Goal: Information Seeking & Learning: Compare options

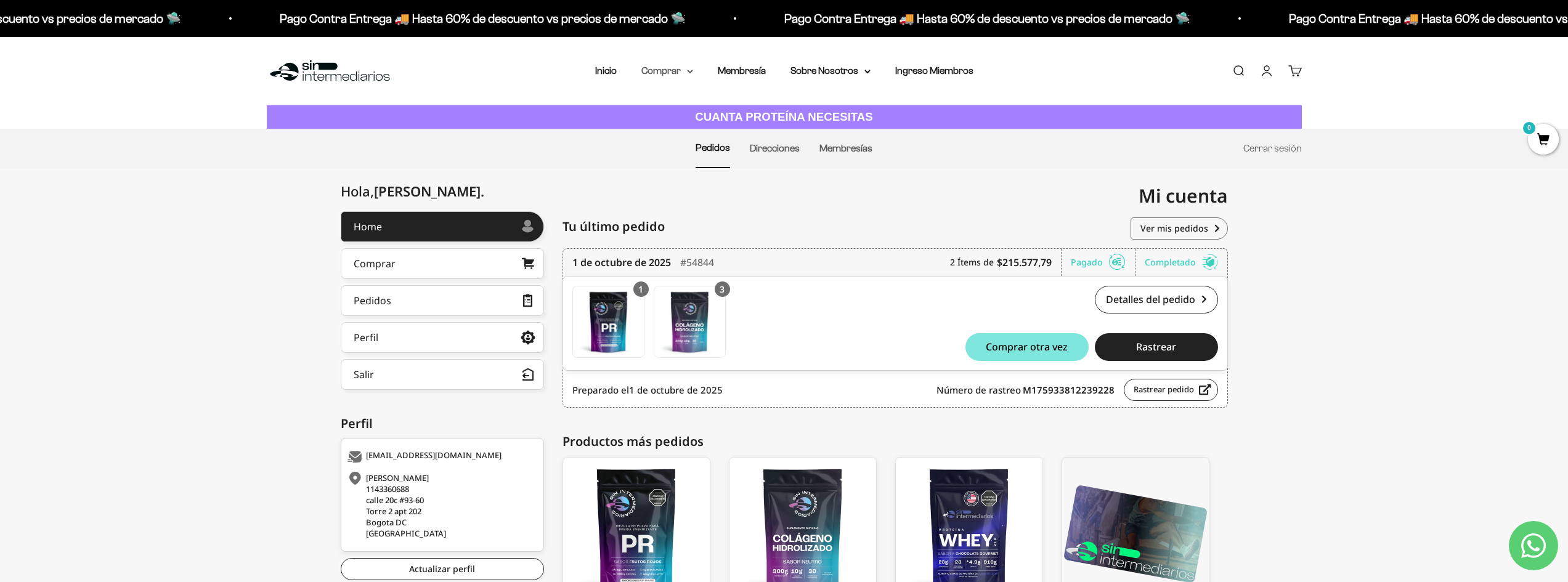
click at [665, 69] on summary "Comprar" at bounding box center [667, 71] width 52 height 16
click at [686, 111] on span "Proteínas" at bounding box center [669, 110] width 41 height 10
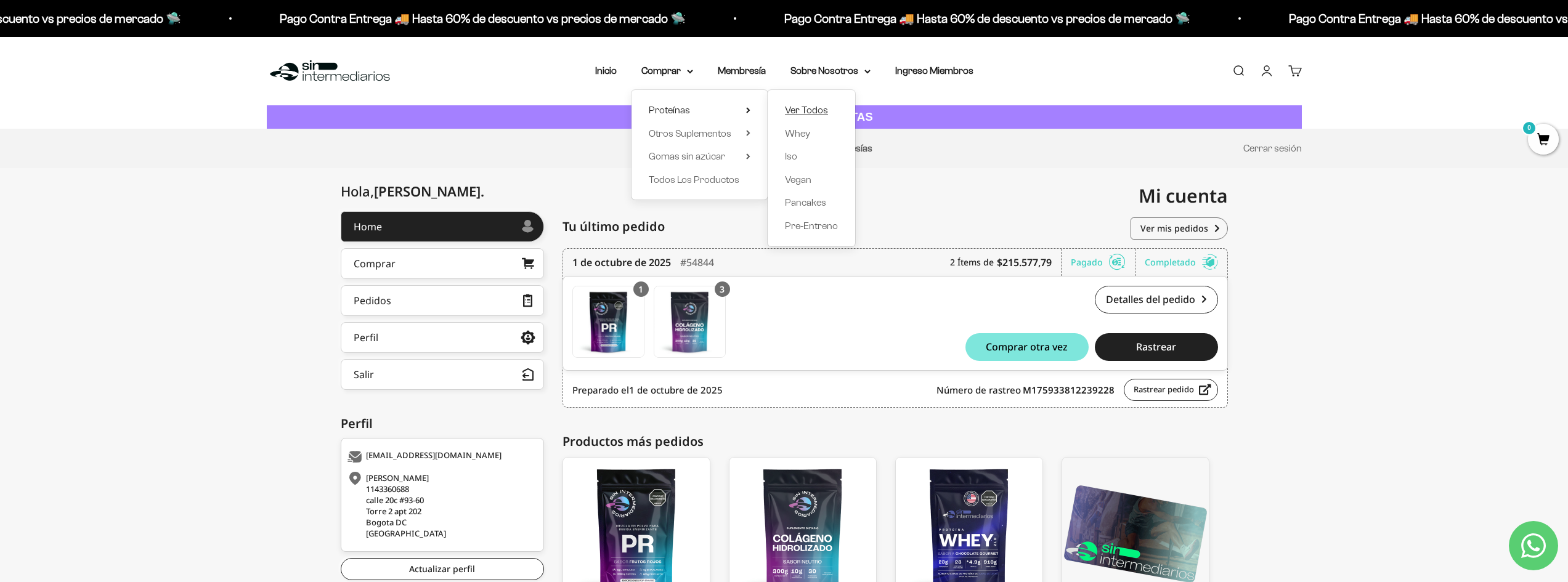
click at [817, 108] on span "Ver Todos" at bounding box center [806, 110] width 43 height 10
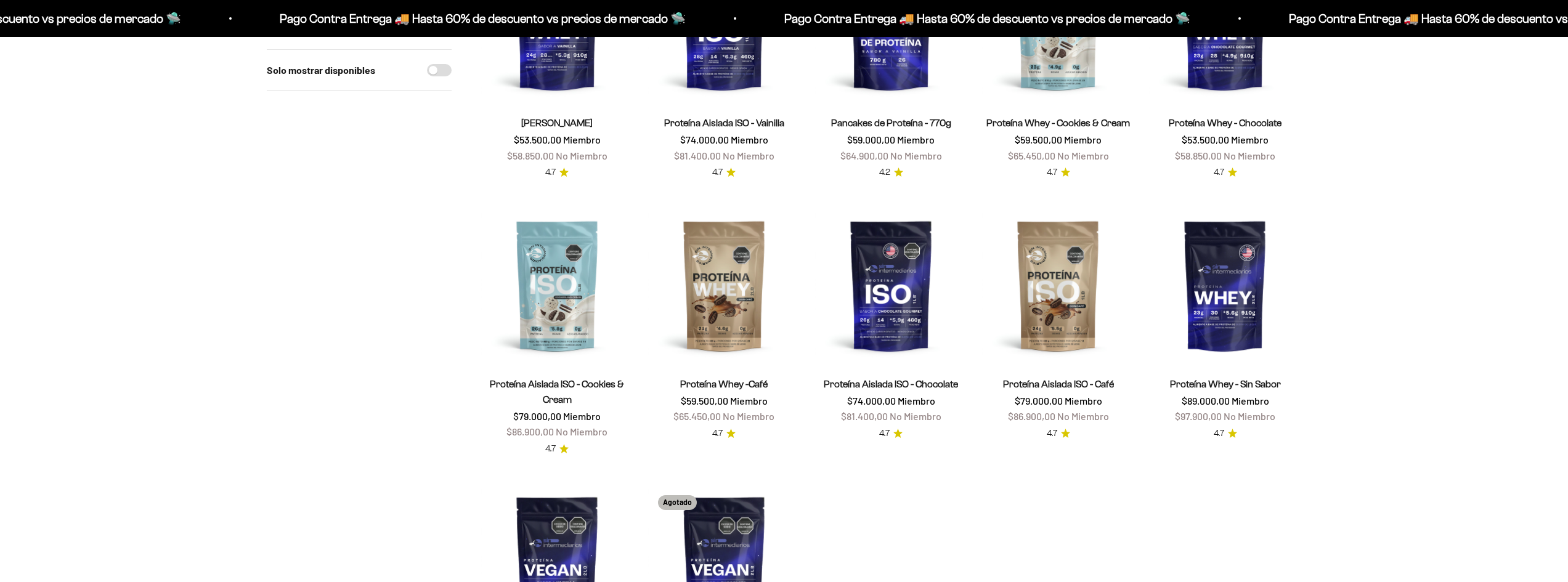
scroll to position [246, 0]
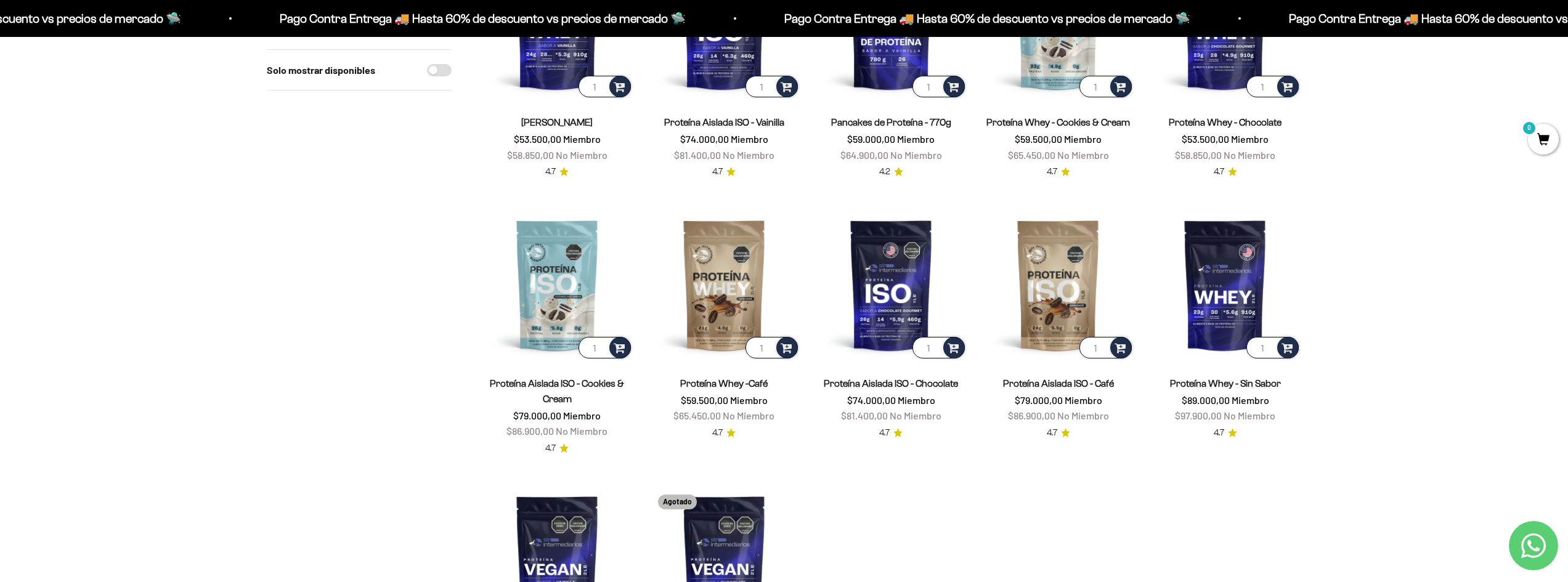
drag, startPoint x: 415, startPoint y: 169, endPoint x: 474, endPoint y: 179, distance: 59.8
click at [415, 169] on div "Solo mostrar disponibles" at bounding box center [359, 331] width 185 height 768
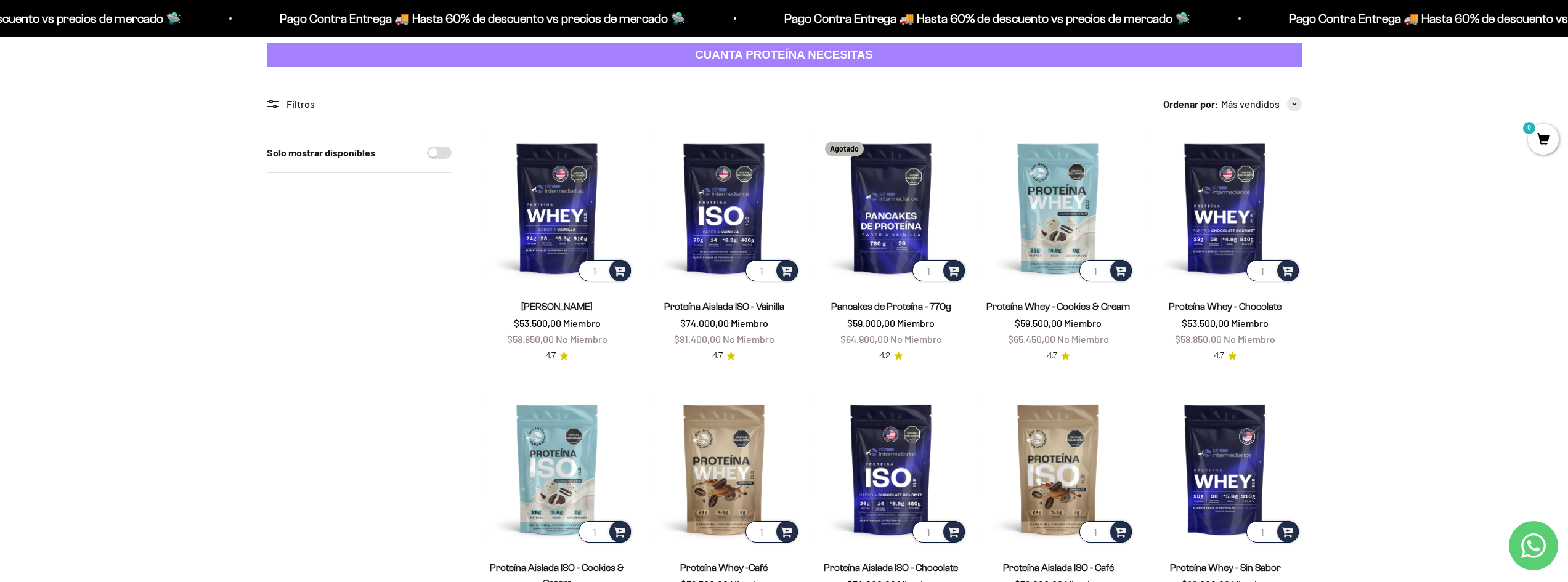
scroll to position [61, 0]
click at [1067, 193] on img at bounding box center [1057, 208] width 152 height 152
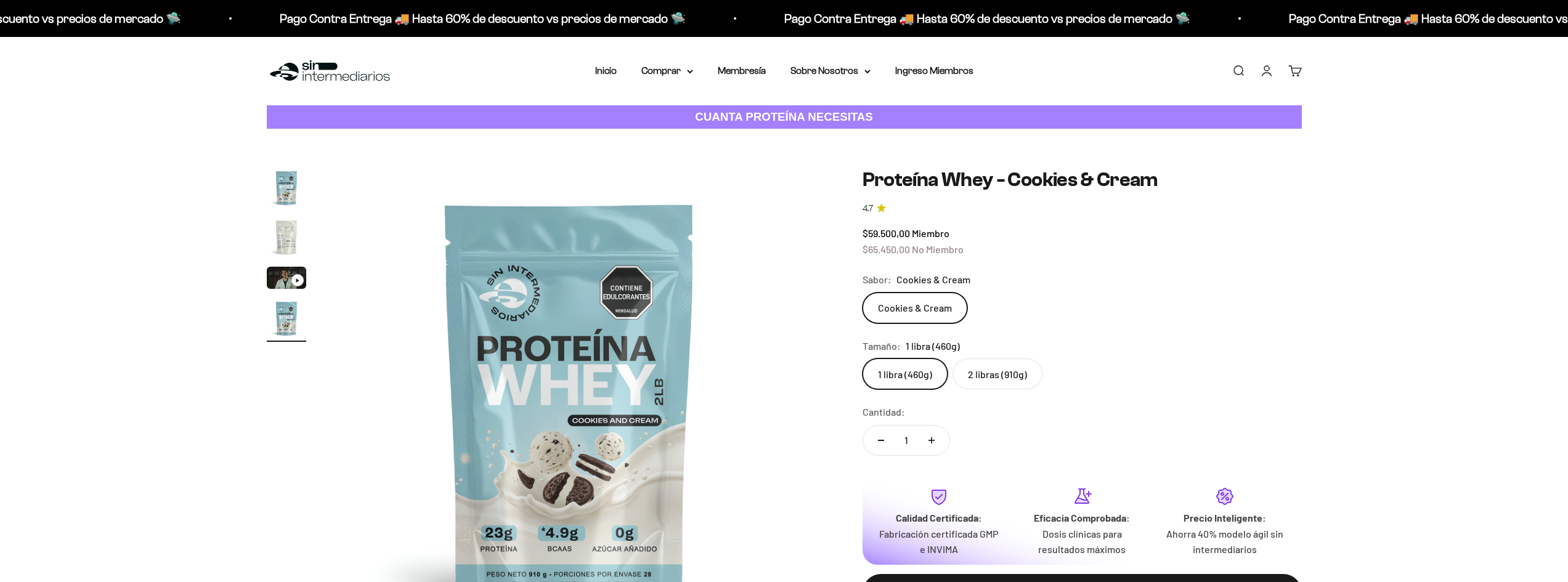
scroll to position [0, 1448]
click at [1028, 374] on label "2 libras (910g)" at bounding box center [997, 373] width 90 height 31
click at [862, 358] on input "2 libras (910g)" at bounding box center [861, 358] width 1 height 1
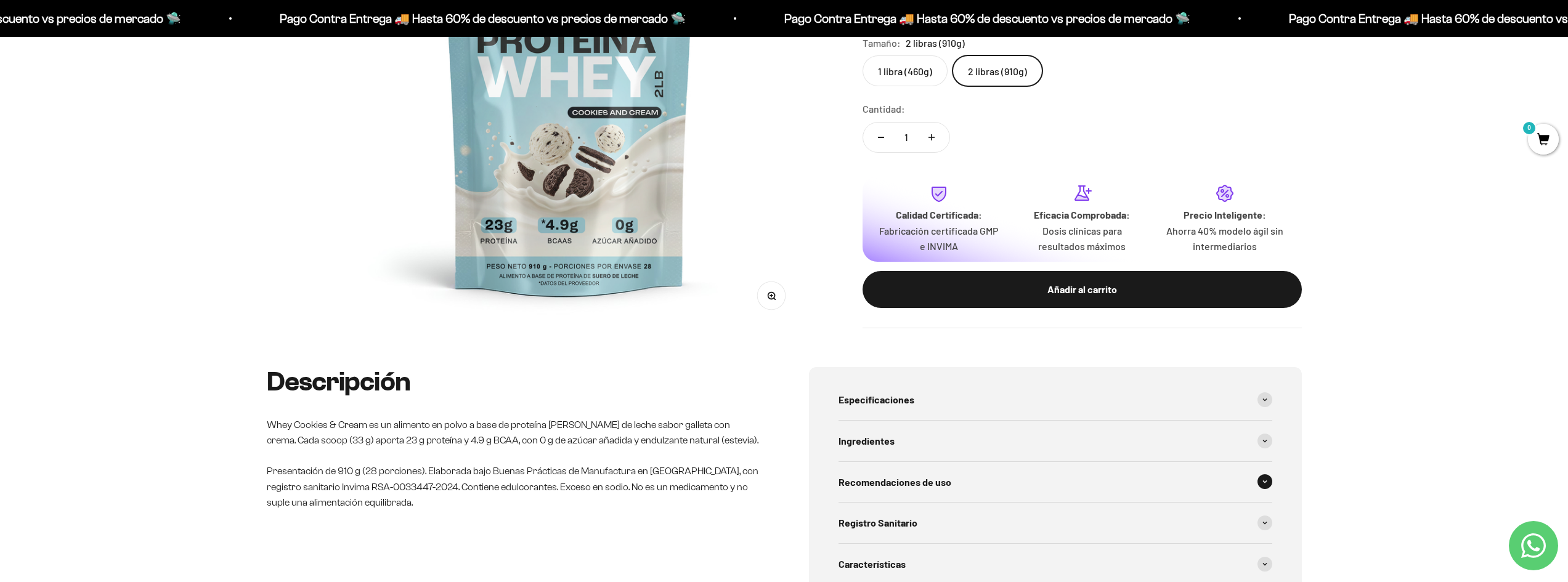
click at [1108, 493] on div "Recomendaciones de uso" at bounding box center [1055, 482] width 434 height 40
click at [1088, 464] on div "Recomendaciones de uso" at bounding box center [1055, 482] width 434 height 40
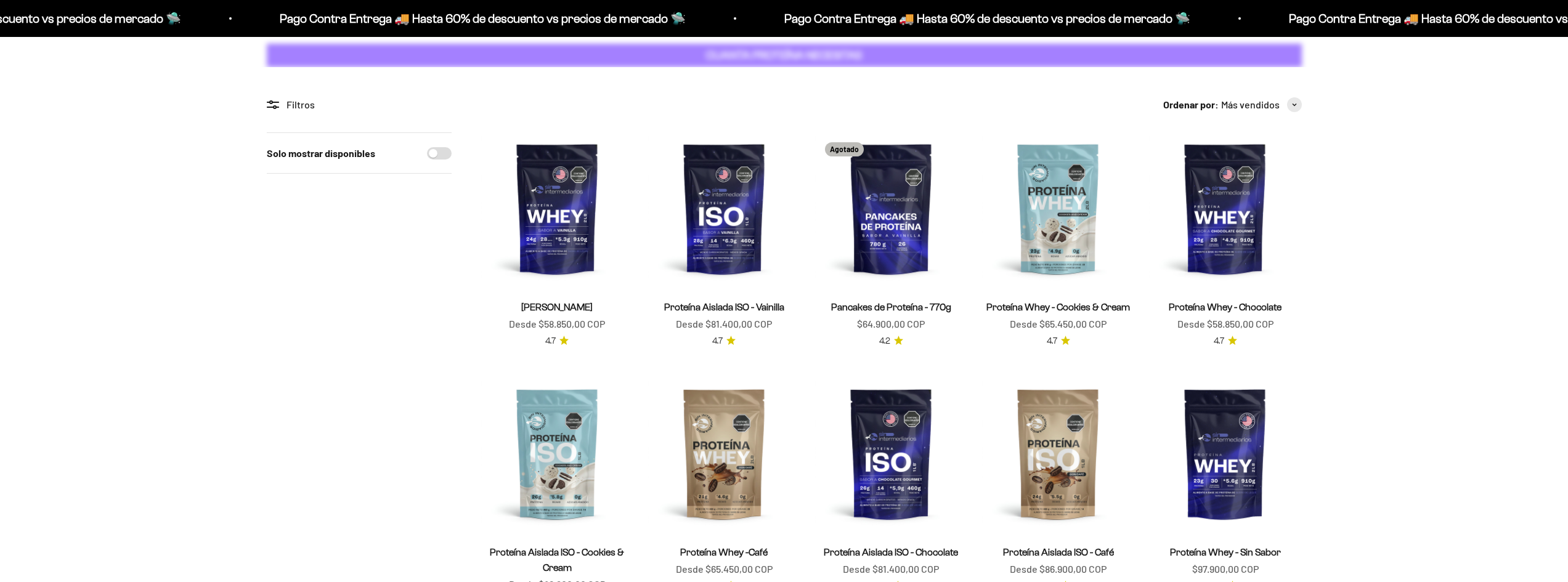
scroll to position [61, 0]
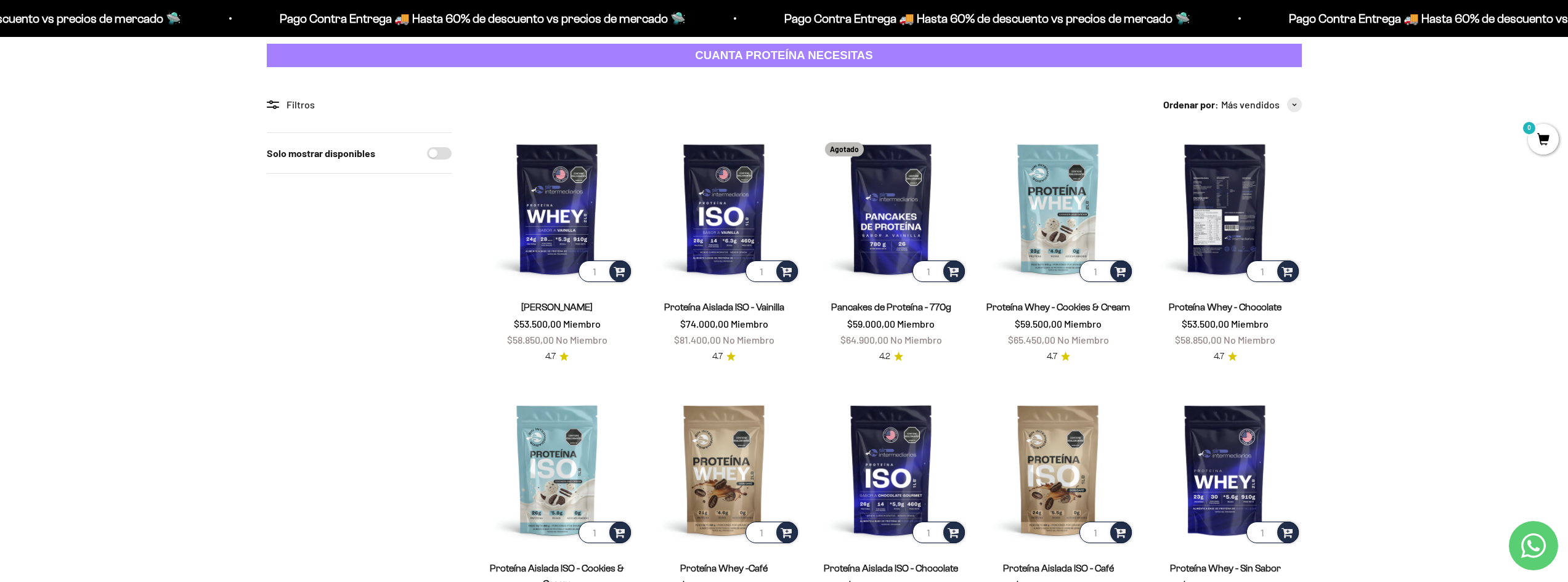
click at [1213, 227] on img at bounding box center [1224, 208] width 152 height 152
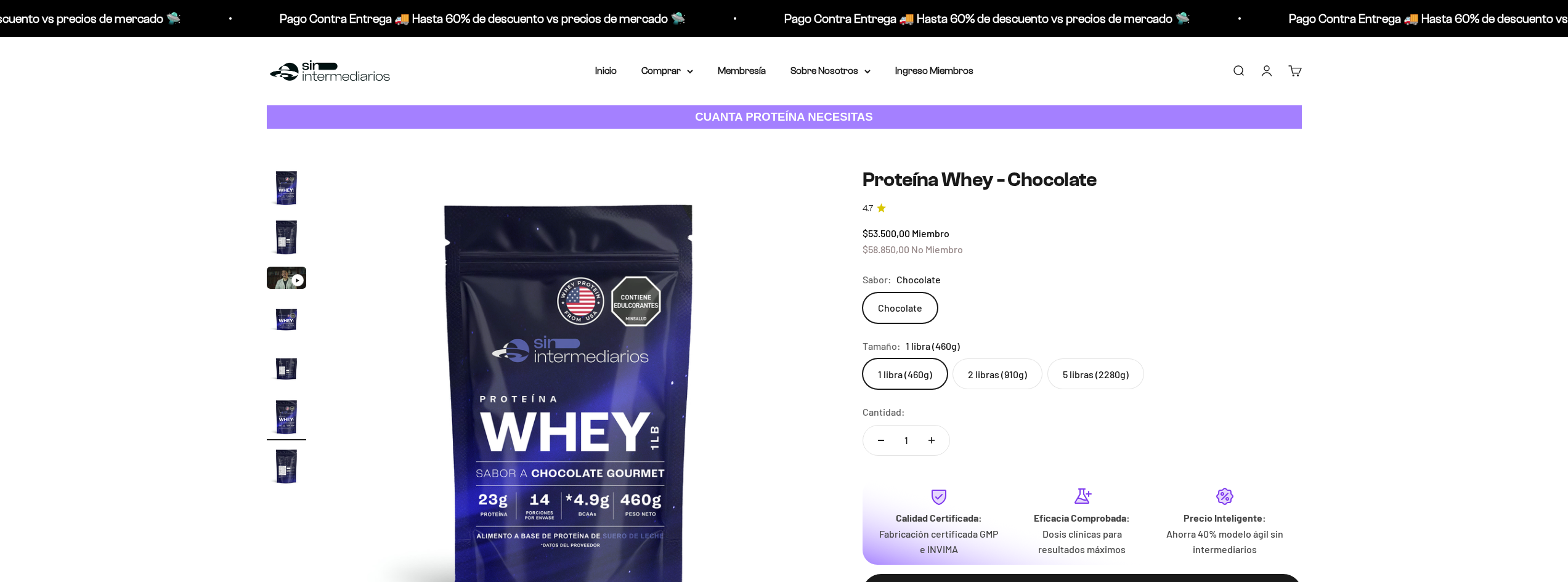
click at [1097, 373] on label "5 libras (2280g)" at bounding box center [1095, 373] width 97 height 31
click at [862, 358] on input "5 libras (2280g)" at bounding box center [861, 358] width 1 height 1
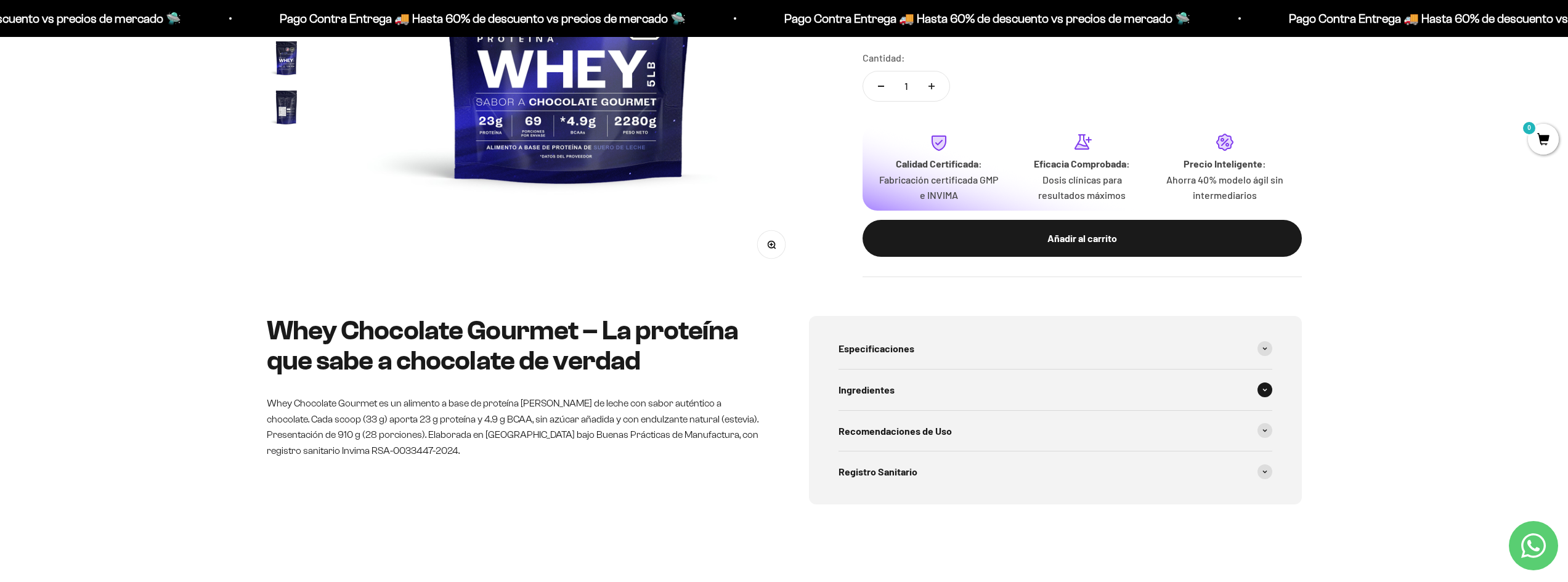
scroll to position [369, 0]
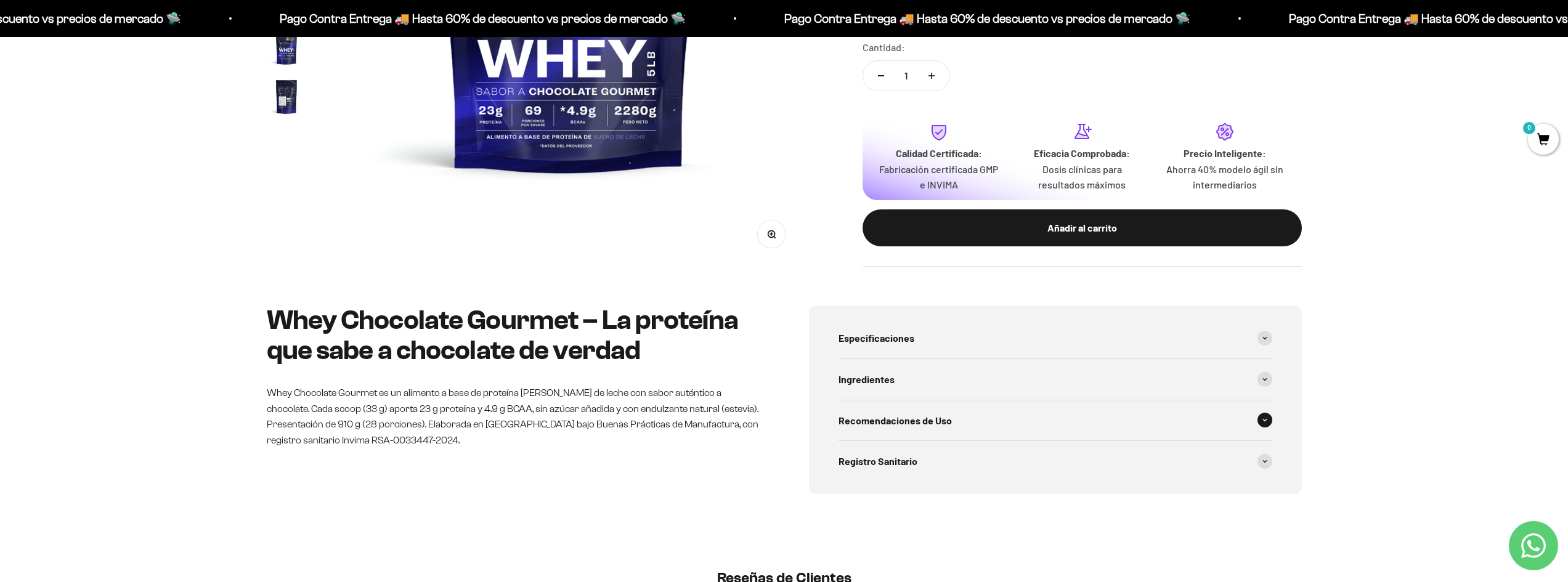
click at [1103, 416] on div "Recomendaciones de Uso" at bounding box center [1055, 420] width 434 height 40
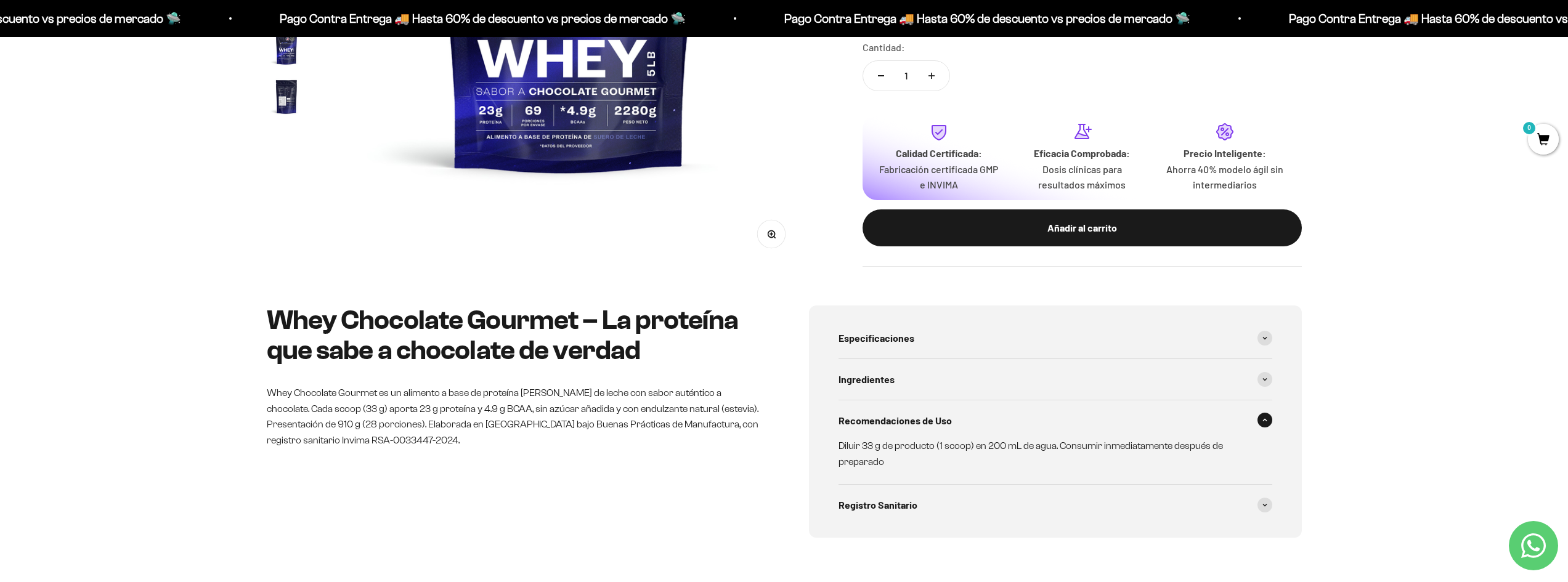
click at [1103, 416] on div "Recomendaciones de Uso" at bounding box center [1055, 420] width 434 height 40
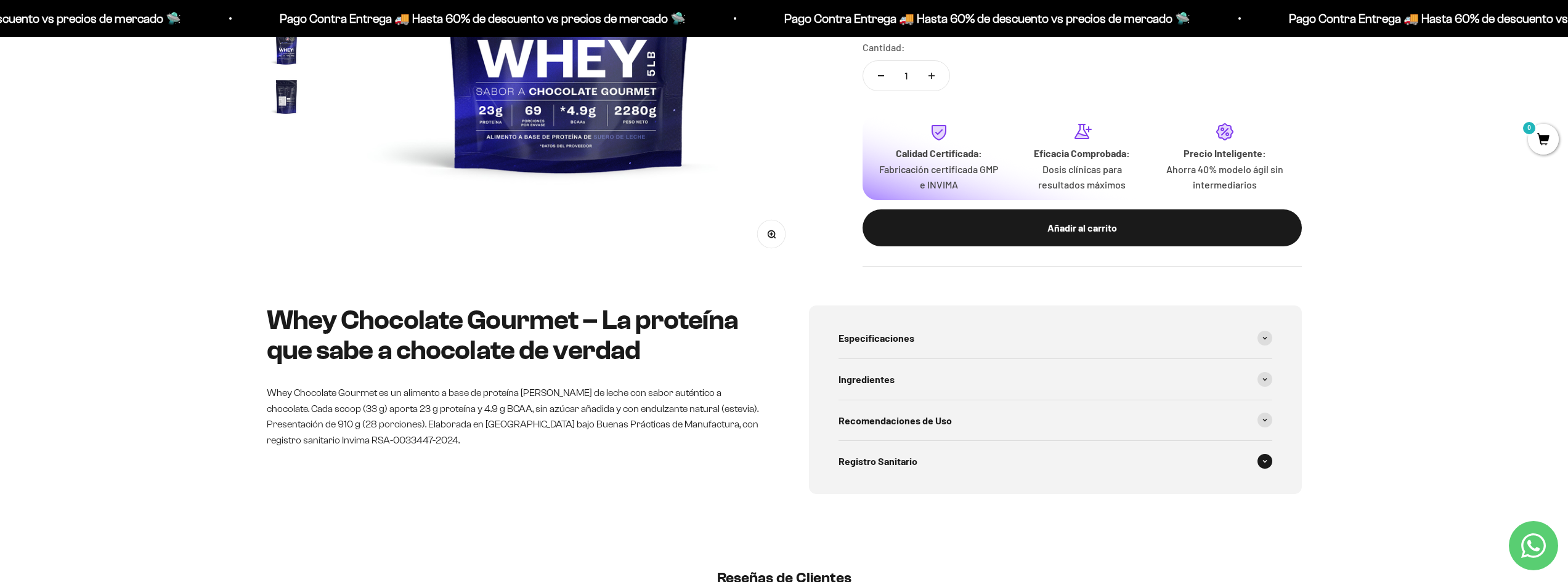
click at [1023, 473] on div "Registro Sanitario" at bounding box center [1055, 461] width 434 height 40
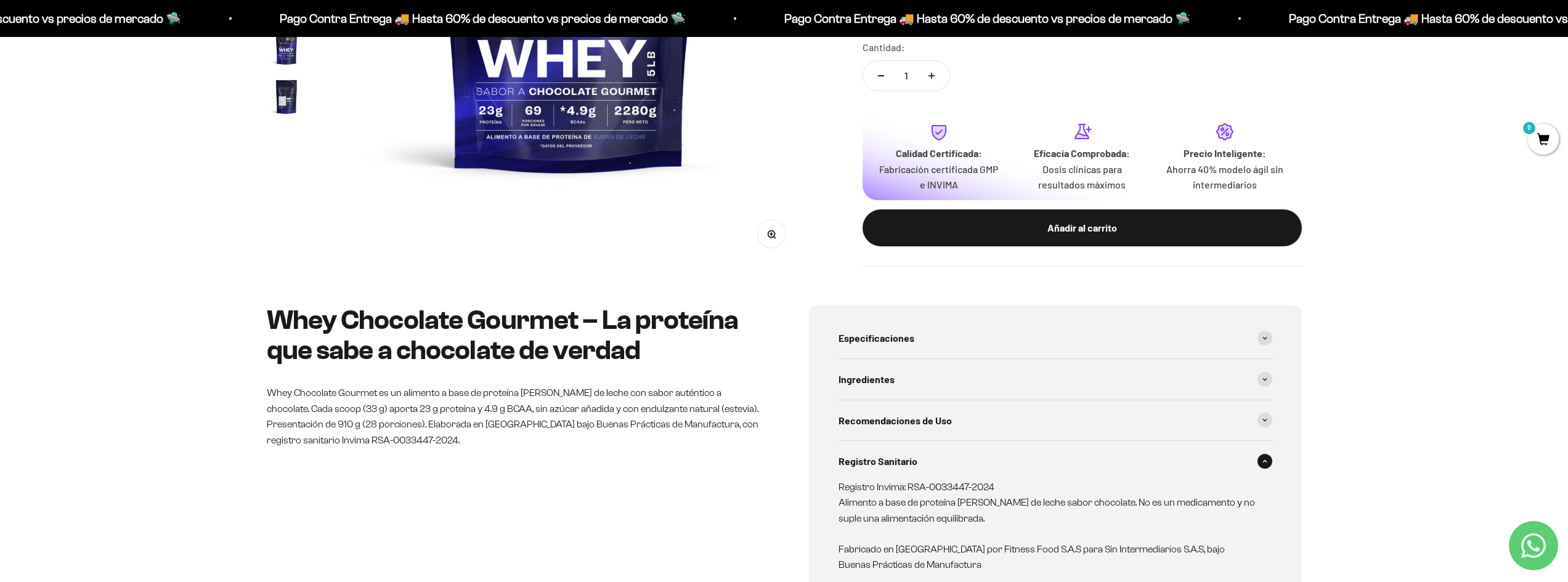
scroll to position [431, 0]
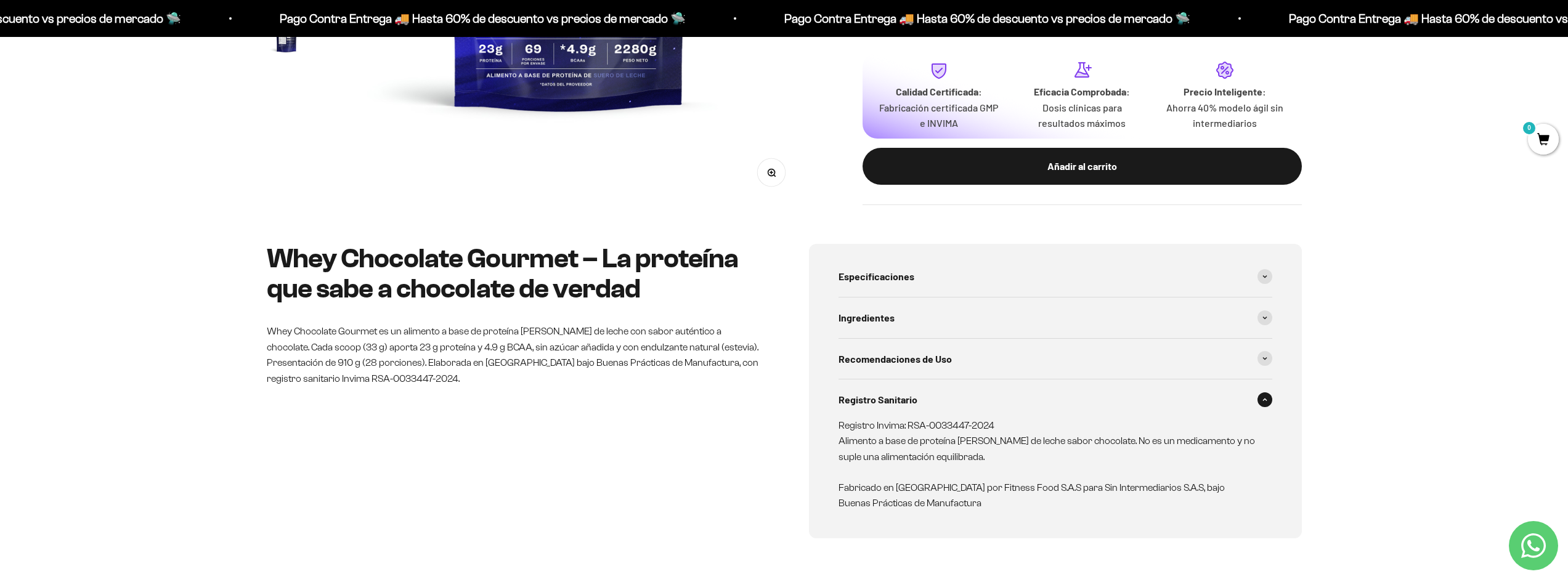
click at [1056, 385] on div "Registro Sanitario" at bounding box center [1055, 399] width 434 height 40
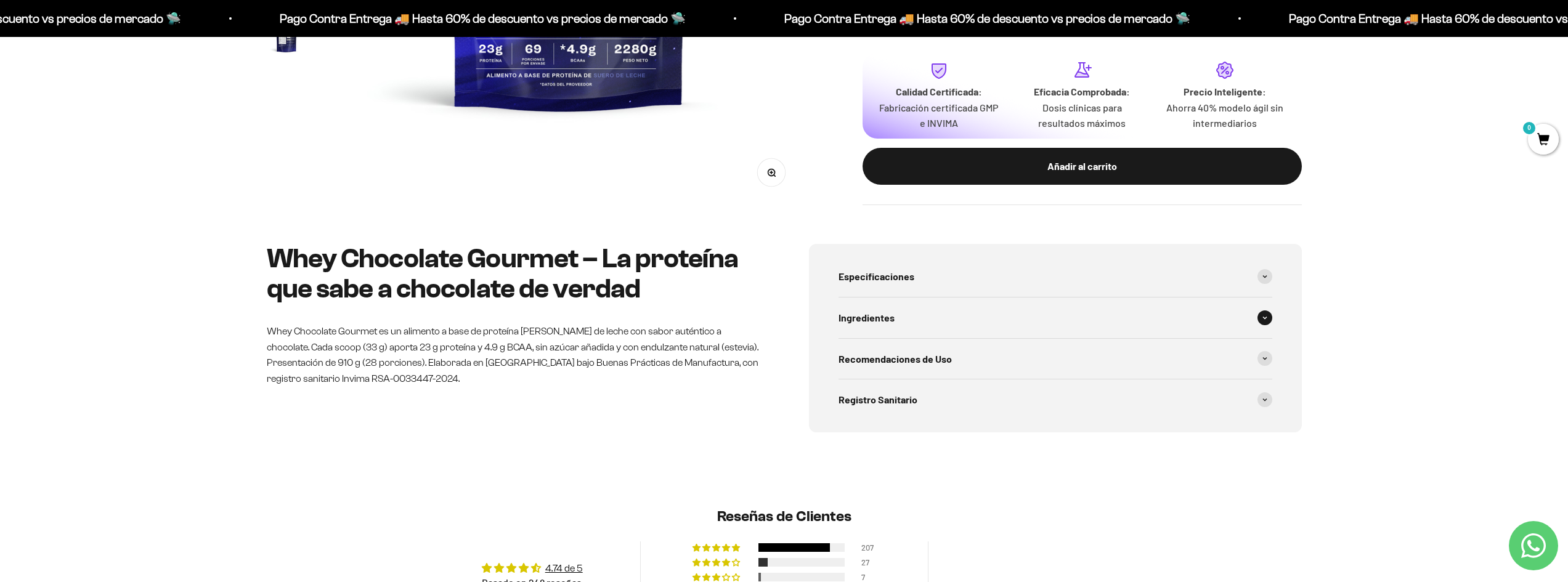
click at [1031, 314] on div "Ingredientes" at bounding box center [1055, 318] width 434 height 40
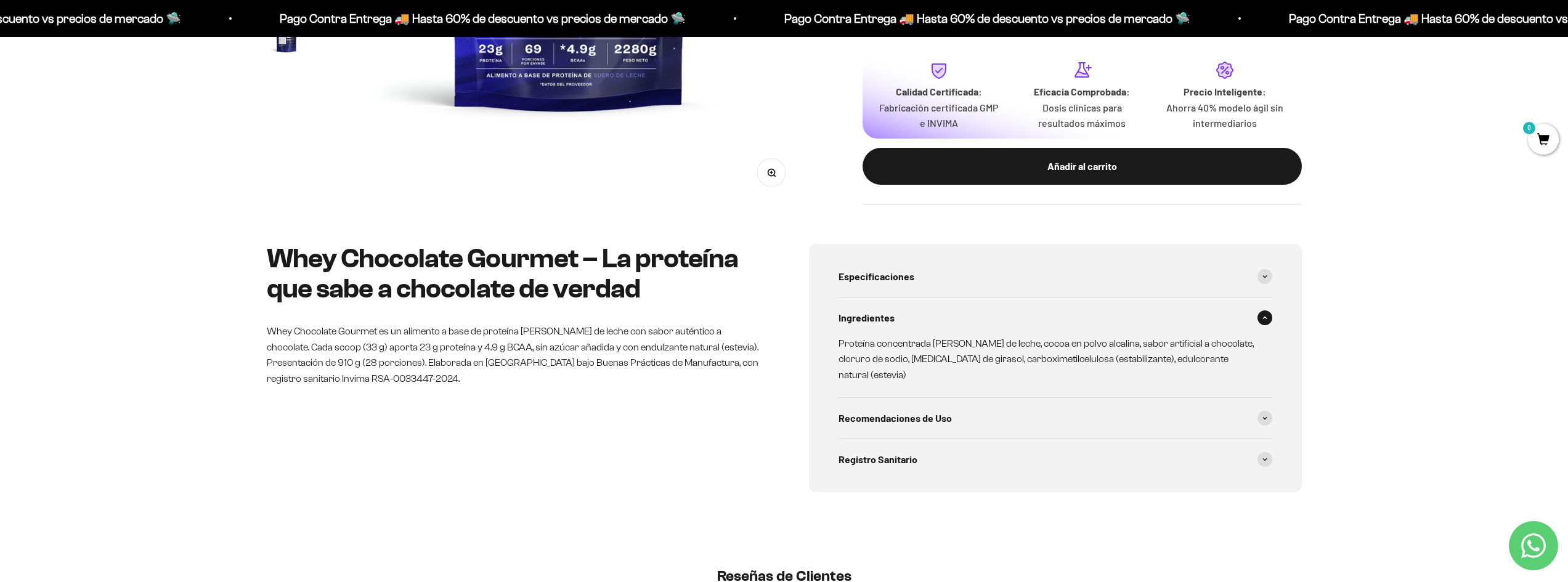
click at [1031, 314] on div "Ingredientes" at bounding box center [1055, 318] width 434 height 40
click at [1014, 275] on div "Especificaciones" at bounding box center [1055, 276] width 434 height 40
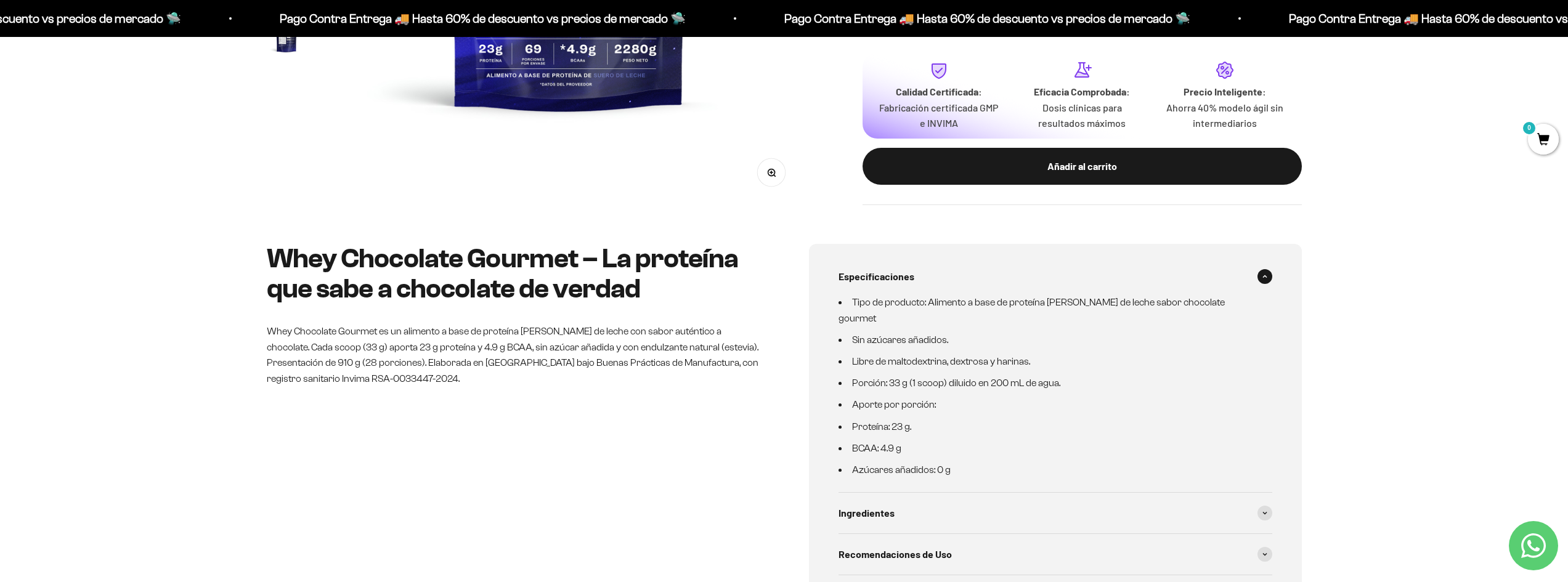
click at [1014, 272] on div "Especificaciones" at bounding box center [1055, 276] width 434 height 40
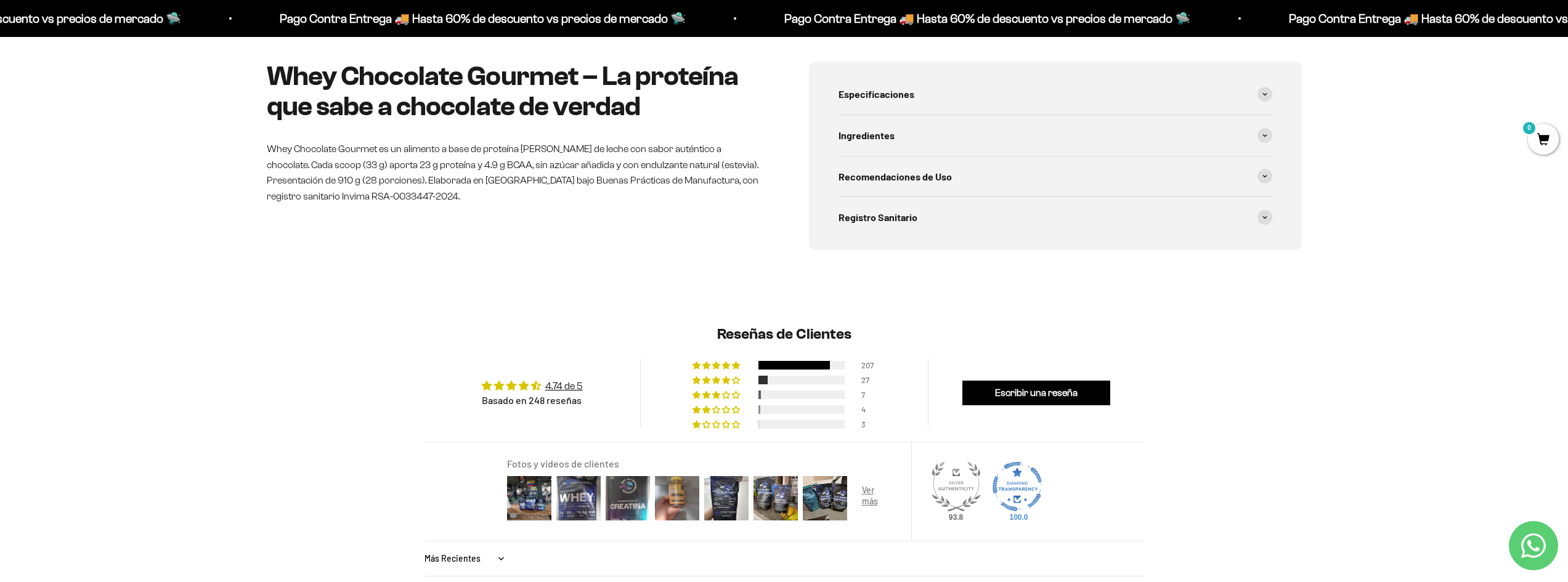
scroll to position [616, 0]
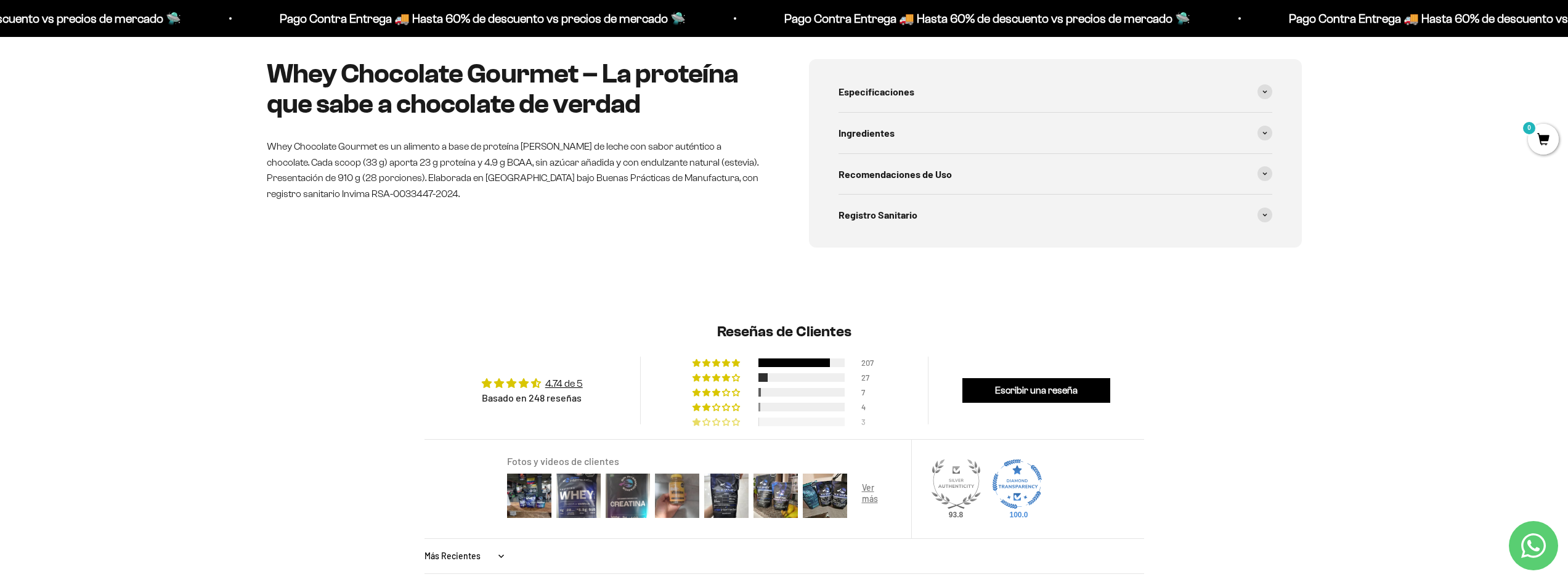
click at [803, 421] on div at bounding box center [801, 422] width 86 height 9
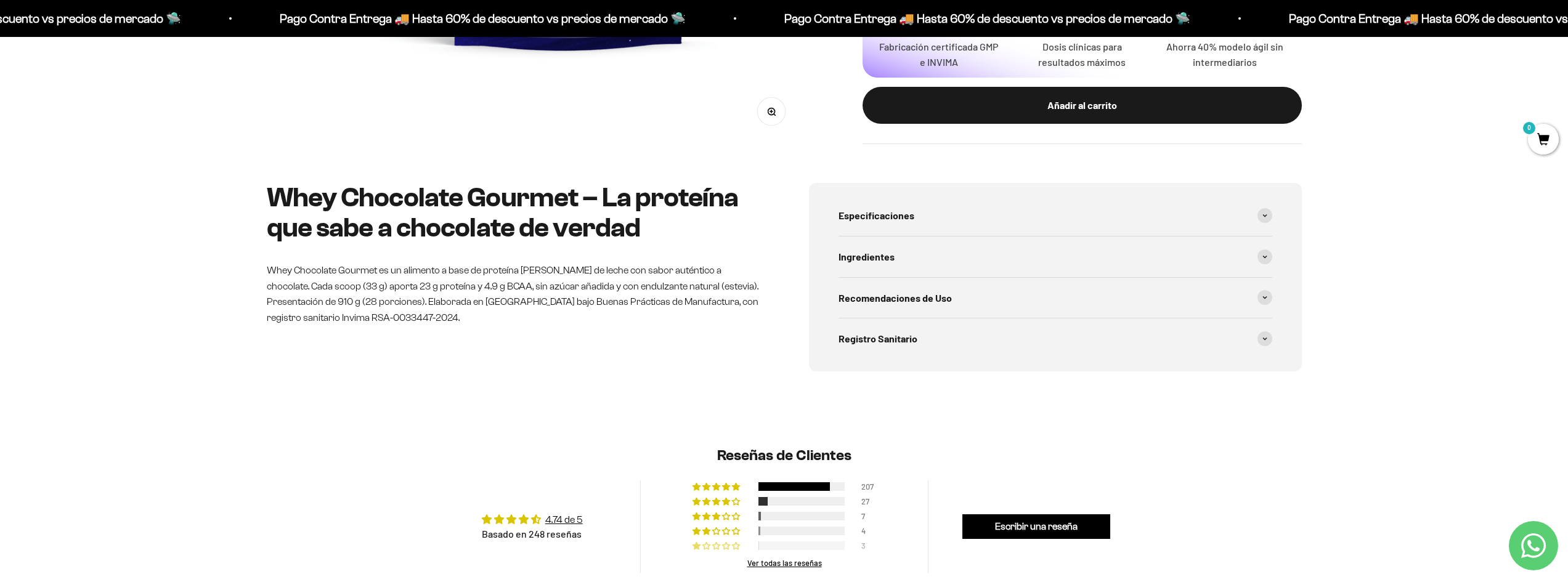
scroll to position [536, 0]
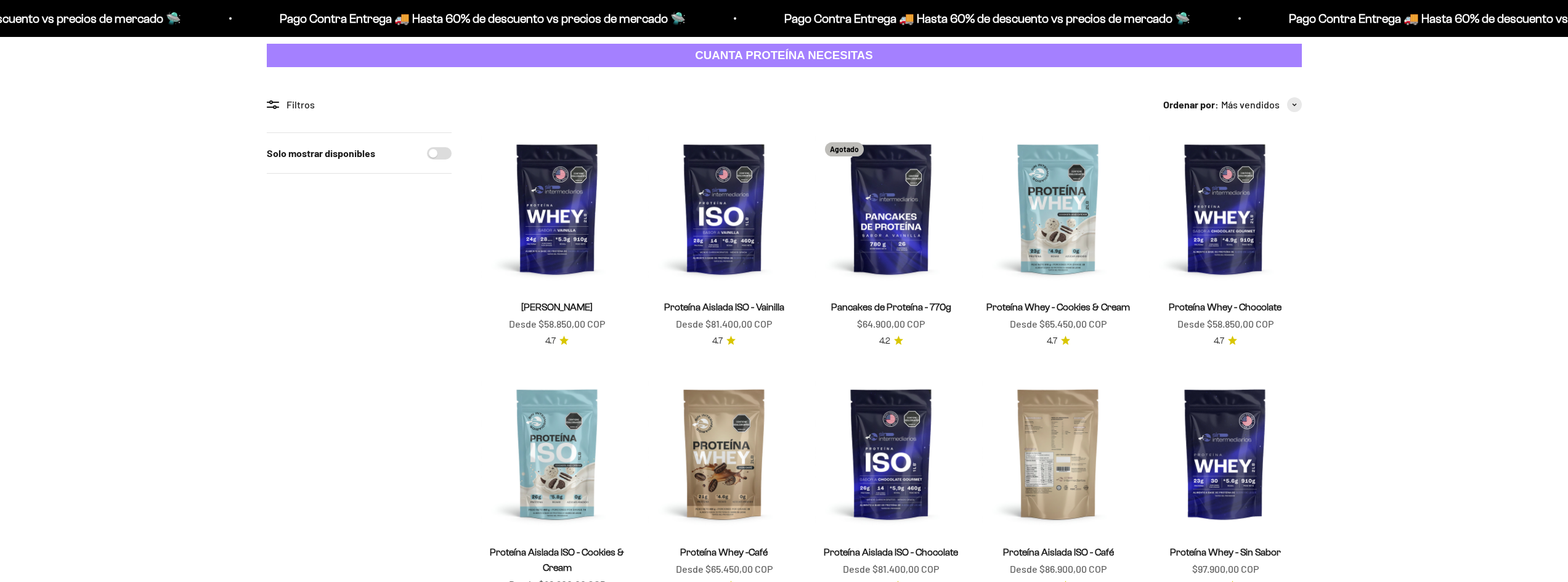
scroll to position [61, 0]
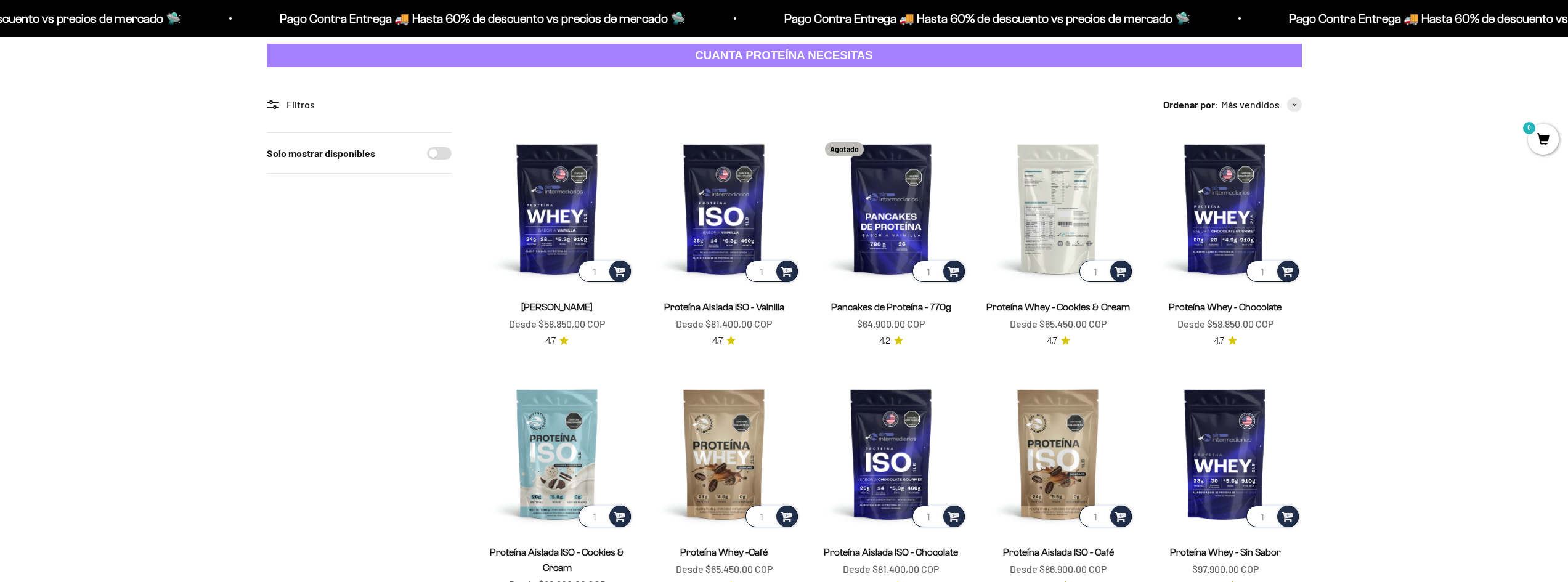
click at [1060, 211] on img at bounding box center [1057, 208] width 152 height 152
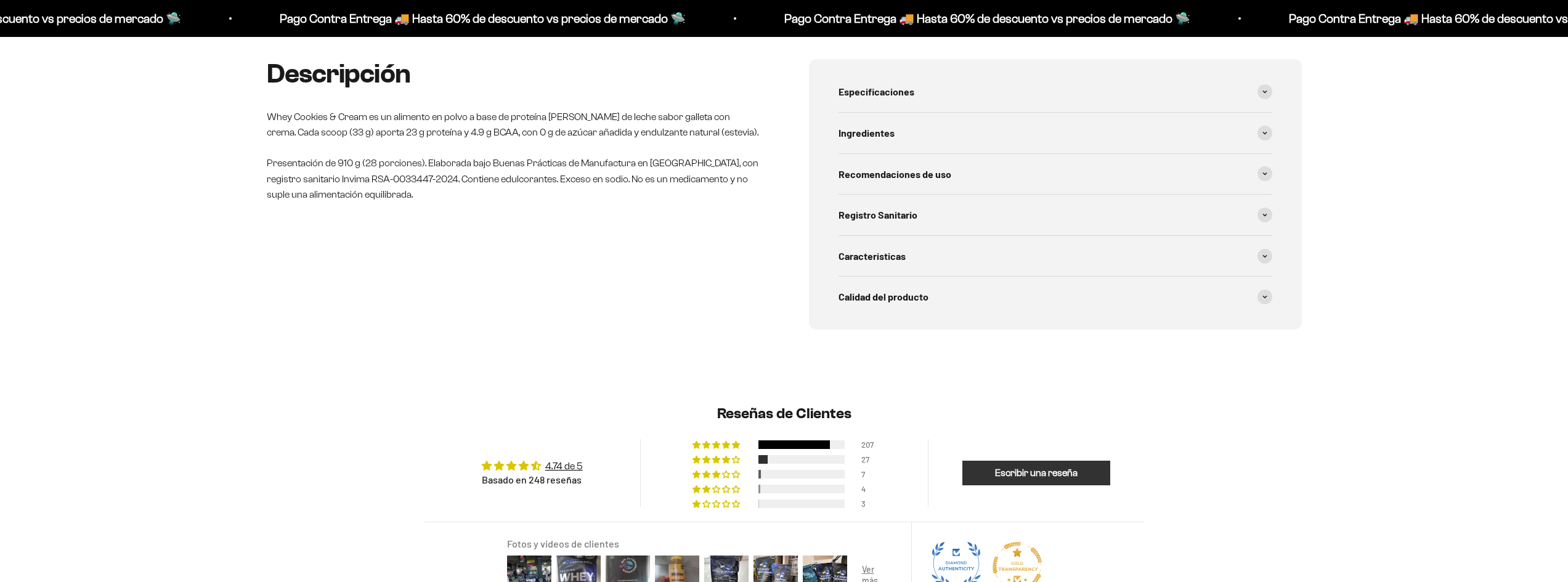
scroll to position [0, 1448]
click at [815, 508] on div at bounding box center [801, 503] width 86 height 9
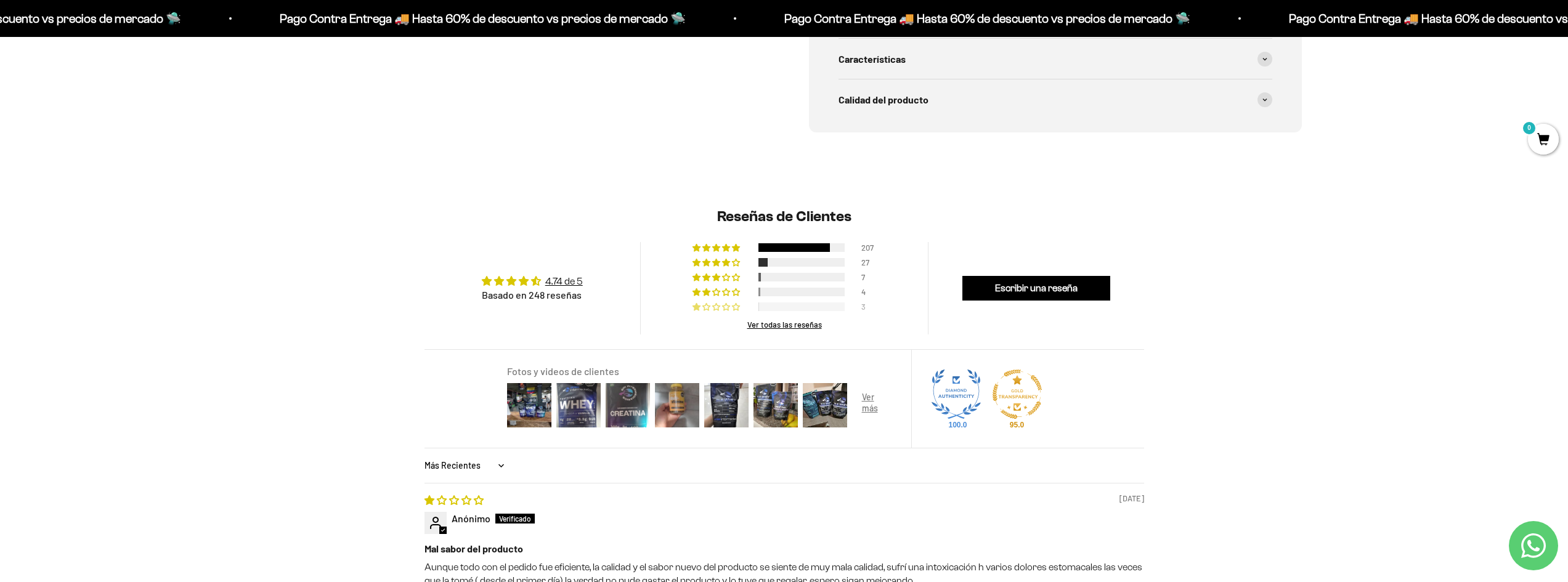
scroll to position [803, 0]
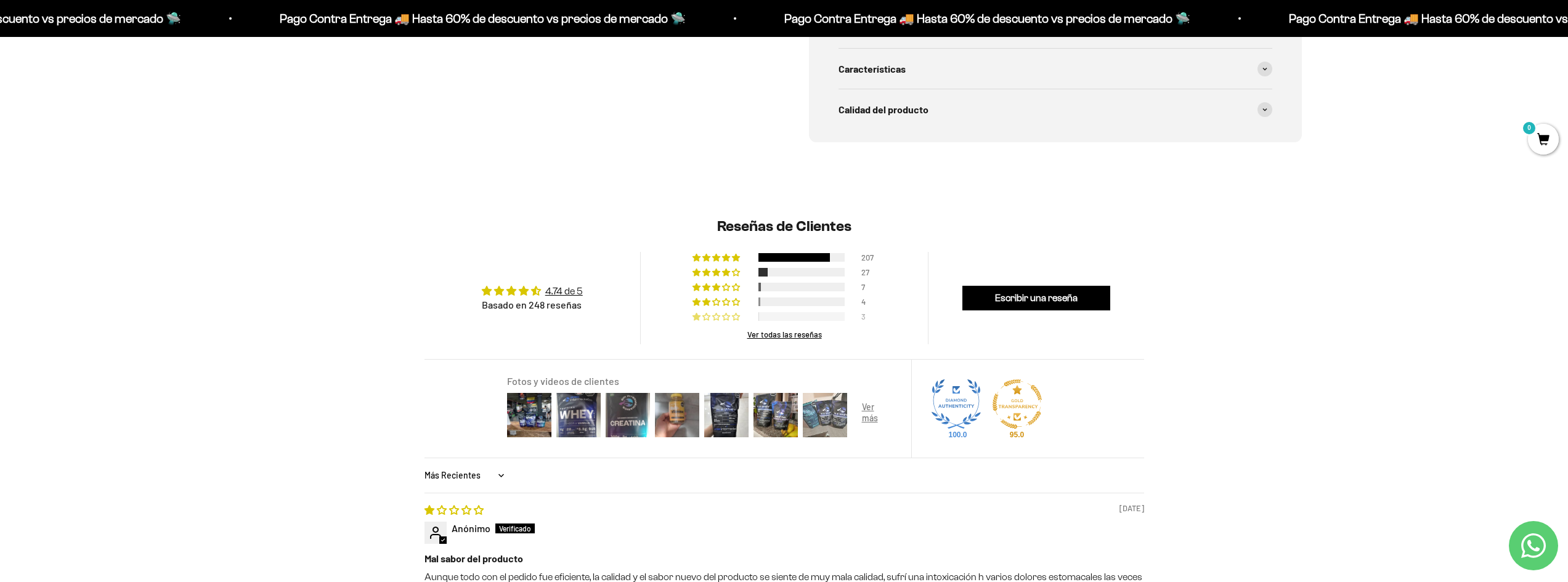
click at [819, 423] on img at bounding box center [824, 414] width 49 height 49
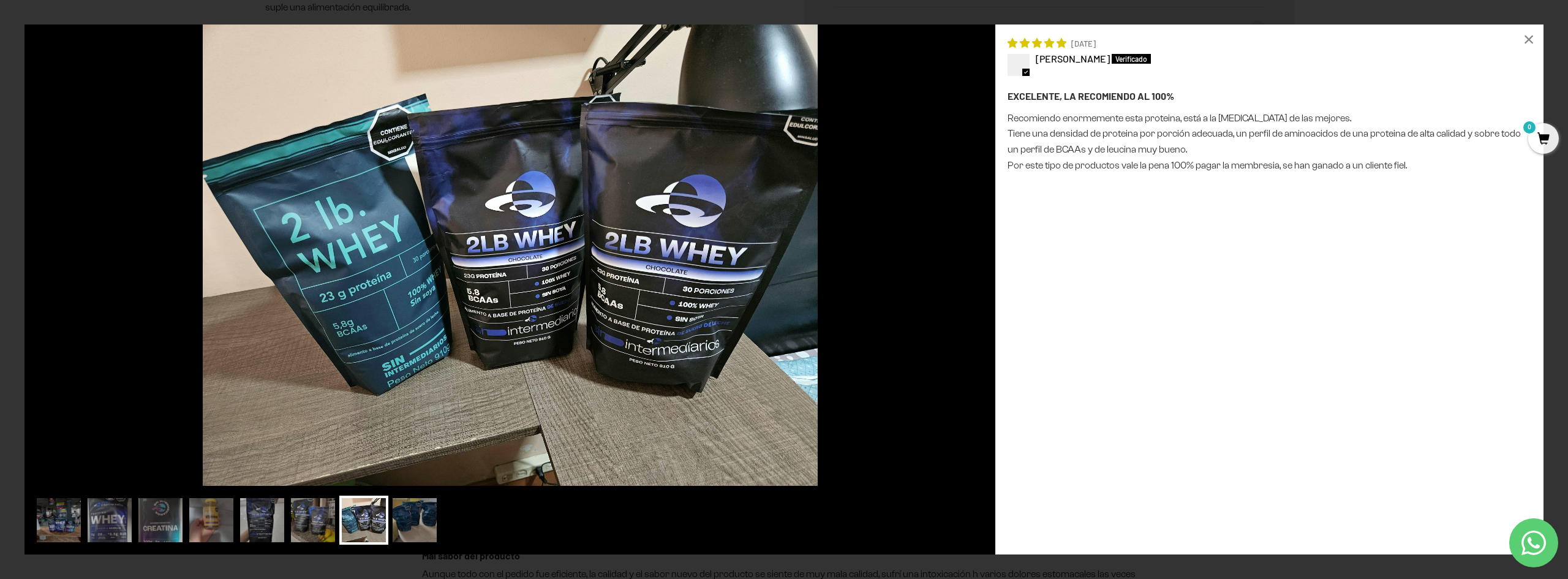
click at [12, 316] on div "Loading... × [DATE] [PERSON_NAME] EXCELENTE, LA RECOMIENDO AL 100% Recomiendo e…" at bounding box center [784, 290] width 1568 height 579
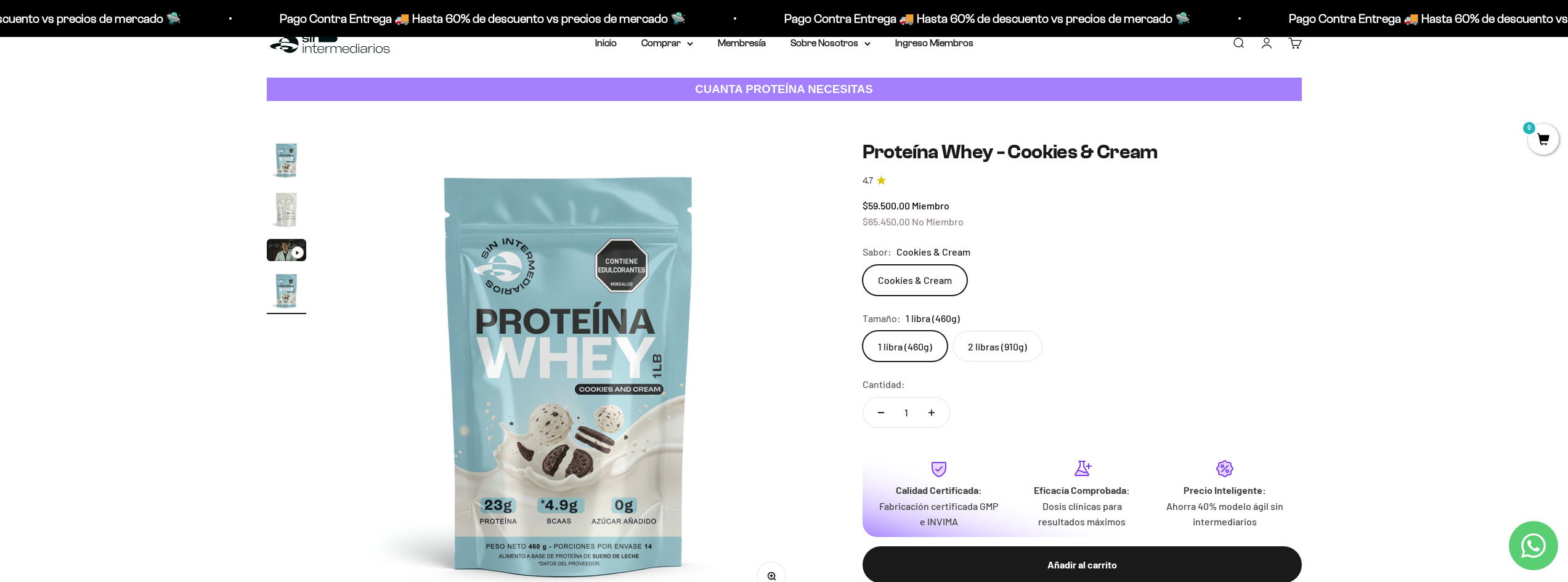
scroll to position [2, 0]
